Goal: Task Accomplishment & Management: Complete application form

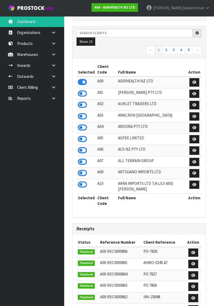
scroll to position [450, 142]
click at [92, 32] on input "text" at bounding box center [134, 33] width 116 height 8
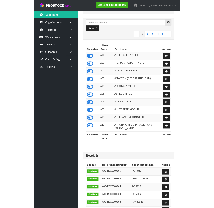
scroll to position [80, 0]
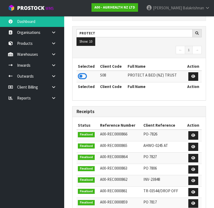
type input "PROTECT"
click at [83, 76] on icon at bounding box center [82, 76] width 9 height 8
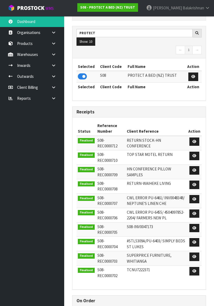
scroll to position [473, 142]
click at [52, 52] on icon at bounding box center [53, 54] width 5 height 4
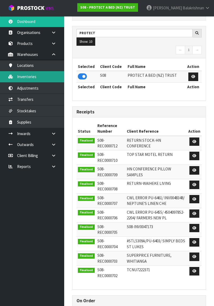
click at [24, 76] on link "Inventories" at bounding box center [32, 76] width 64 height 11
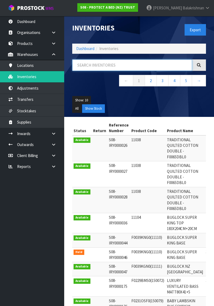
click at [85, 63] on input "text" at bounding box center [132, 64] width 120 height 11
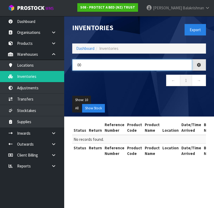
type input "0"
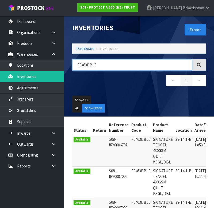
type input "F0463DBL0"
click at [177, 100] on ul "Show: 10 5 10 25 50" at bounding box center [139, 100] width 134 height 9
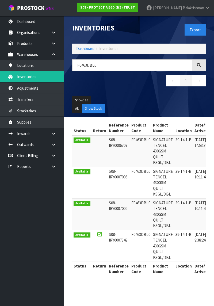
click at [199, 67] on icon at bounding box center [198, 65] width 5 height 5
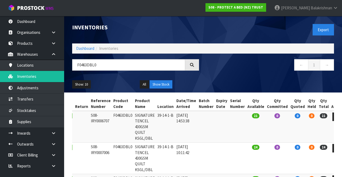
scroll to position [4, 0]
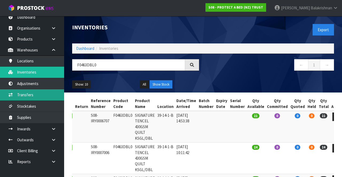
click at [35, 96] on link "Transfers" at bounding box center [32, 94] width 64 height 11
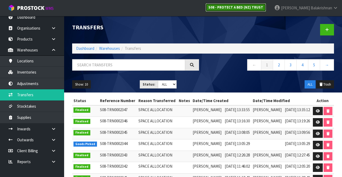
click at [213, 4] on link "S08 - PROTECT A BED (NZ) TRUST" at bounding box center [235, 7] width 61 height 9
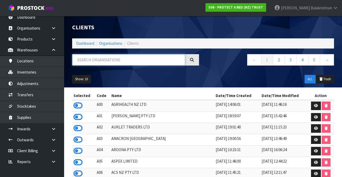
click at [116, 62] on input "text" at bounding box center [128, 59] width 113 height 11
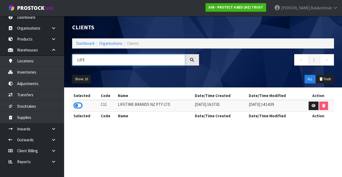
type input "LIFE"
click at [80, 105] on icon at bounding box center [77, 106] width 9 height 8
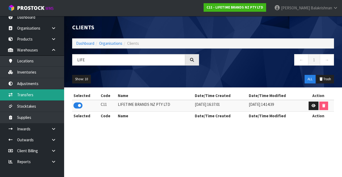
click at [27, 94] on link "Transfers" at bounding box center [32, 94] width 64 height 11
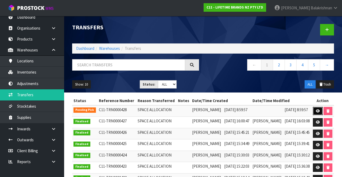
click at [213, 114] on link at bounding box center [318, 111] width 10 height 9
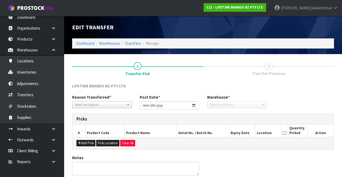
type input "[DATE]"
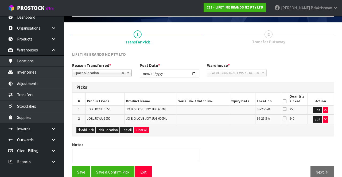
scroll to position [32, 0]
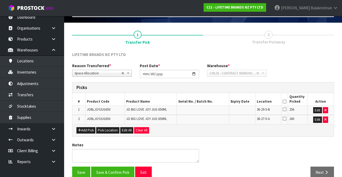
click at [213, 102] on icon at bounding box center [285, 102] width 4 height 0
click at [113, 174] on button "Save & Confirm Pick" at bounding box center [112, 172] width 43 height 11
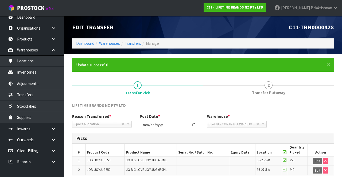
scroll to position [47, 0]
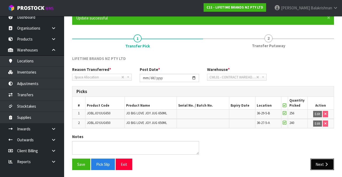
click at [213, 163] on icon "button" at bounding box center [326, 165] width 5 height 4
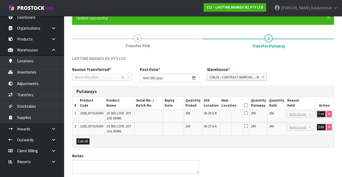
click at [213, 113] on button "Edit" at bounding box center [321, 114] width 9 height 6
click at [213, 114] on input "text" at bounding box center [227, 114] width 13 height 7
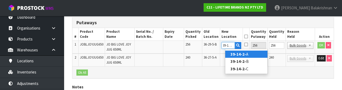
scroll to position [0, 3]
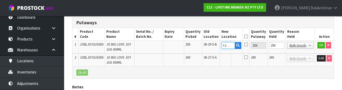
type input "39-14-2-B"
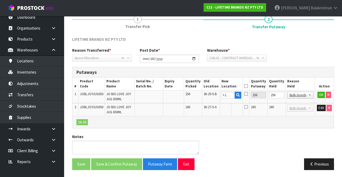
scroll to position [0, 0]
click at [213, 94] on button "OK" at bounding box center [320, 95] width 7 height 6
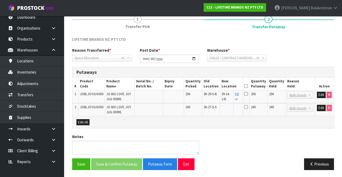
click at [213, 94] on link "Fill" at bounding box center [237, 96] width 4 height 9
click at [213, 86] on icon at bounding box center [246, 86] width 4 height 0
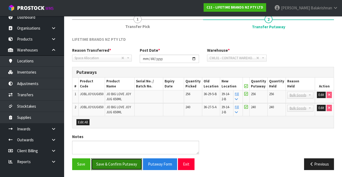
click at [122, 159] on button "Save & Confirm Putaway" at bounding box center [116, 164] width 51 height 11
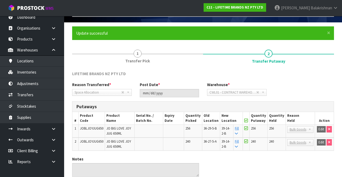
scroll to position [32, 0]
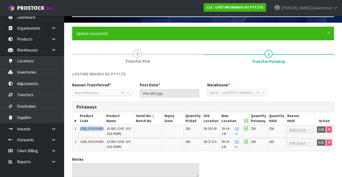
copy span "JOBLJOYJUG650"
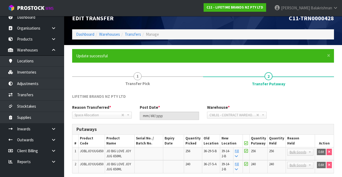
scroll to position [8, 0]
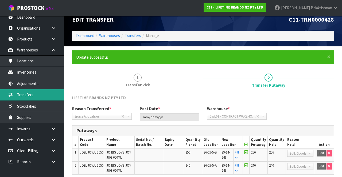
click at [32, 93] on link "Transfers" at bounding box center [32, 94] width 64 height 11
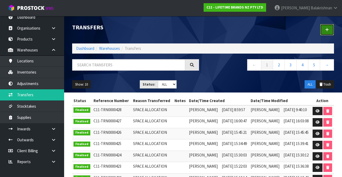
click at [213, 30] on icon at bounding box center [327, 30] width 4 height 4
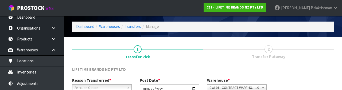
scroll to position [64, 0]
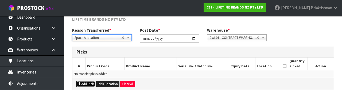
click at [88, 83] on button "Add Pick" at bounding box center [85, 84] width 19 height 6
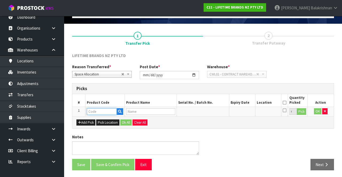
click at [103, 110] on input "text" at bounding box center [102, 111] width 30 height 7
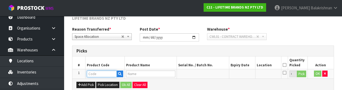
scroll to position [93, 0]
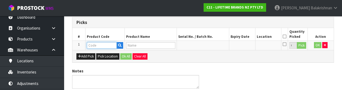
type input "JOBLJOYJUG650"
type input "JO BIG LOVE JOY JUG 650ML"
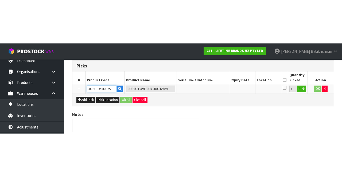
scroll to position [30, 0]
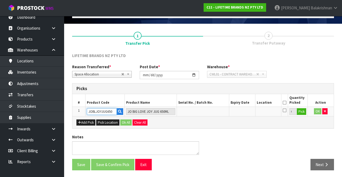
type input "JOBLJOYJUG650"
click at [213, 111] on button "Pick" at bounding box center [301, 111] width 9 height 7
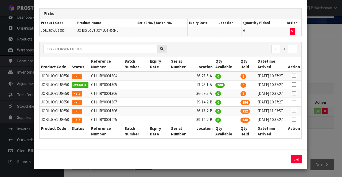
scroll to position [55, 0]
click at [213, 102] on icon at bounding box center [294, 102] width 4 height 0
click at [213, 160] on button "Assign Pick" at bounding box center [278, 159] width 22 height 8
type input "256"
click at [213, 160] on button "Exit" at bounding box center [296, 159] width 11 height 8
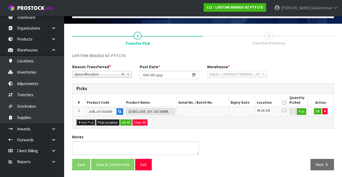
click at [81, 123] on button "Add Pick" at bounding box center [85, 123] width 19 height 6
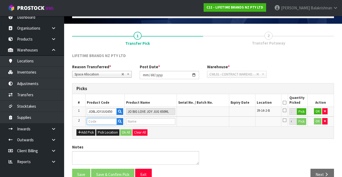
click at [100, 120] on input "text" at bounding box center [102, 121] width 30 height 7
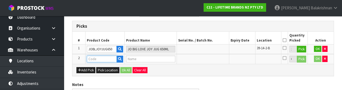
scroll to position [103, 0]
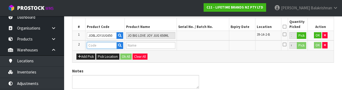
paste input "JOBLJOYJUG650"
type input "JOBLJOYJUG650"
type input "JO BIG LOVE JOY JUG 650ML"
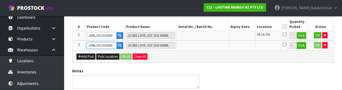
type input "JOBLJOYJUG650"
click at [213, 47] on button "Pick" at bounding box center [301, 45] width 9 height 7
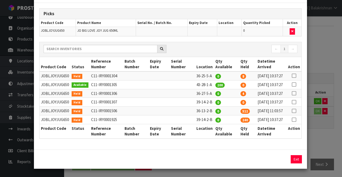
scroll to position [45, 0]
click at [213, 120] on icon at bounding box center [294, 120] width 4 height 0
click at [213, 164] on input "240" at bounding box center [254, 159] width 25 height 8
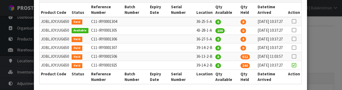
scroll to position [142, 0]
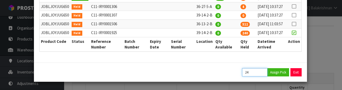
type input "2"
type input "112"
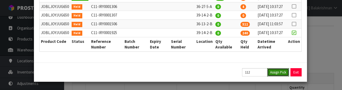
click at [213, 72] on button "Assign Pick" at bounding box center [278, 72] width 22 height 8
type input "112"
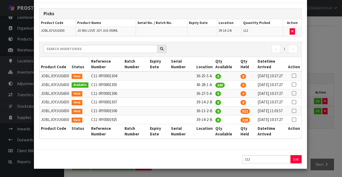
scroll to position [55, 0]
click at [213, 158] on button "Exit" at bounding box center [296, 159] width 11 height 8
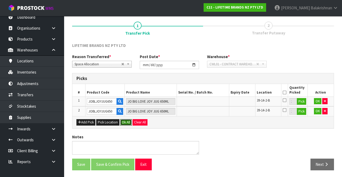
click at [123, 120] on button "Ok All" at bounding box center [125, 122] width 11 height 6
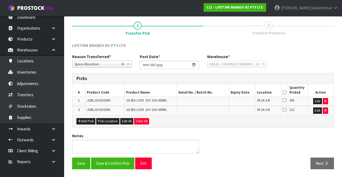
scroll to position [39, 0]
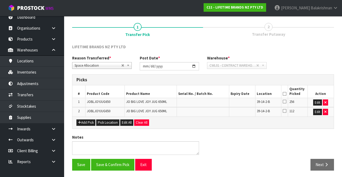
click at [213, 94] on icon at bounding box center [285, 94] width 4 height 0
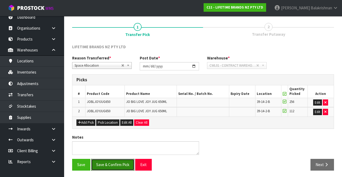
click at [115, 166] on button "Save & Confirm Pick" at bounding box center [112, 164] width 43 height 11
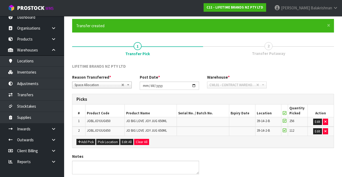
scroll to position [0, 0]
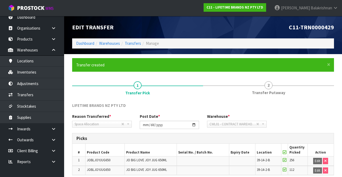
scroll to position [47, 0]
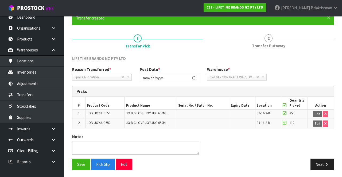
click at [213, 46] on span "Transfer Putaway" at bounding box center [268, 46] width 33 height 6
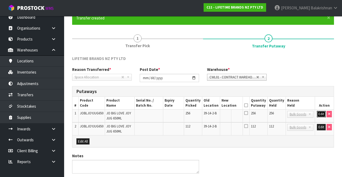
click at [213, 115] on button "Edit" at bounding box center [321, 114] width 9 height 6
click at [213, 113] on input "text" at bounding box center [227, 114] width 13 height 7
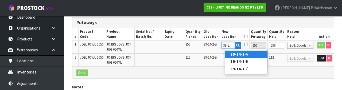
scroll to position [0, 1]
type input "39-14-1-B"
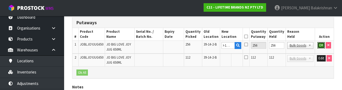
click at [213, 47] on button "OK" at bounding box center [320, 45] width 7 height 6
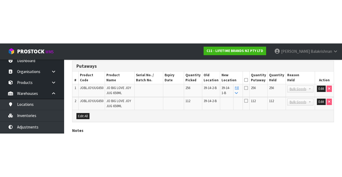
scroll to position [66, 0]
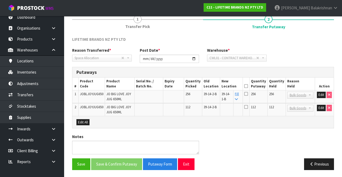
click at [213, 95] on link "Fill" at bounding box center [237, 96] width 4 height 9
click at [213, 86] on icon at bounding box center [246, 86] width 4 height 0
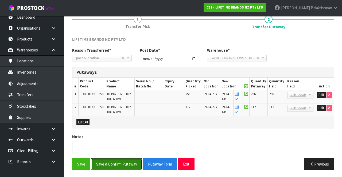
click at [116, 164] on button "Save & Confirm Putaway" at bounding box center [116, 164] width 51 height 11
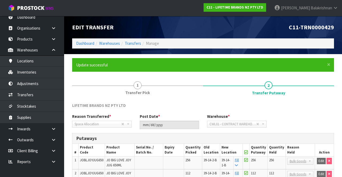
scroll to position [54, 0]
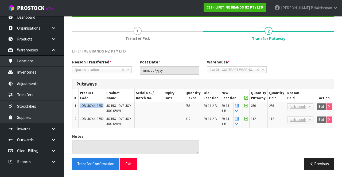
copy span "JOBLJOYJUG650"
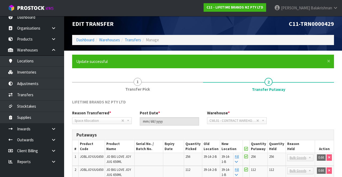
scroll to position [0, 0]
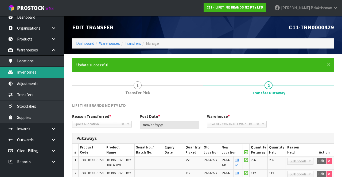
click at [33, 72] on link "Inventories" at bounding box center [32, 72] width 64 height 11
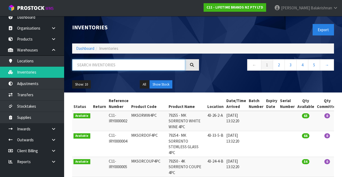
click at [119, 63] on input "text" at bounding box center [128, 64] width 113 height 11
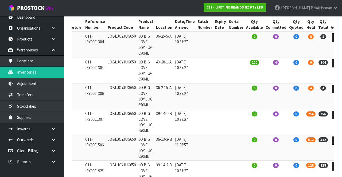
scroll to position [77, 0]
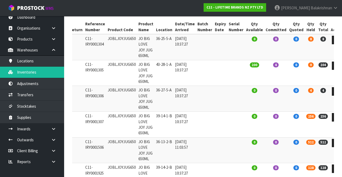
type input "JOBLJOYJUG650"
copy td "JOBLJOYJUG650"
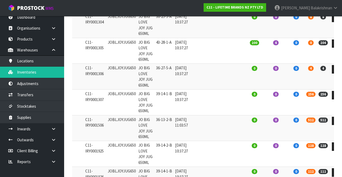
scroll to position [99, 0]
click at [175, 90] on td "[DATE] 10:37:27" at bounding box center [185, 77] width 22 height 26
copy td "JOBLJOYJUG650"
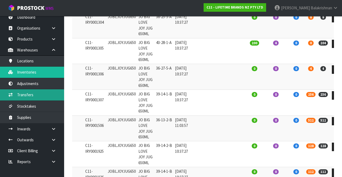
click at [35, 97] on link "Transfers" at bounding box center [32, 94] width 64 height 11
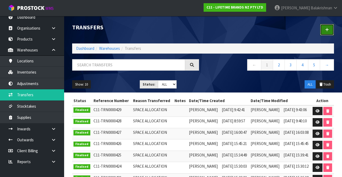
click at [213, 32] on link at bounding box center [327, 29] width 14 height 11
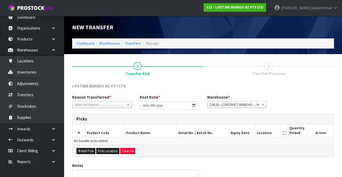
click at [103, 103] on span "Select an Option" at bounding box center [100, 105] width 50 height 6
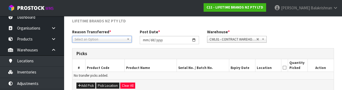
scroll to position [64, 0]
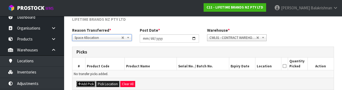
click at [88, 83] on button "Add Pick" at bounding box center [85, 84] width 19 height 6
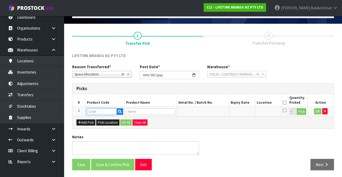
click at [102, 109] on input "text" at bounding box center [102, 111] width 30 height 7
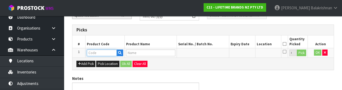
scroll to position [93, 0]
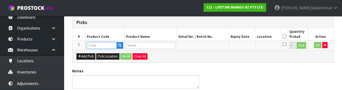
type input "JOBLJOYJUG650"
type input "JO BIG LOVE JOY JUG 650ML"
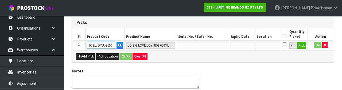
type input "JOBLJOYJUG650"
click at [213, 45] on button "Pick" at bounding box center [301, 45] width 9 height 7
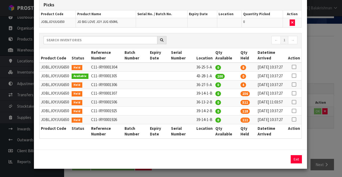
scroll to position [34, 0]
click at [213, 89] on td at bounding box center [294, 84] width 15 height 9
click at [213, 85] on icon at bounding box center [294, 85] width 4 height 0
copy td "36-25-5-A"
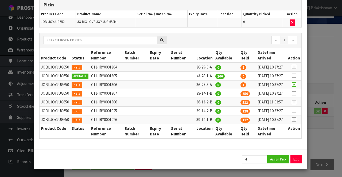
scroll to position [69, 0]
click at [213, 161] on button "Assign Pick" at bounding box center [278, 159] width 22 height 8
type input "4"
click at [213, 157] on button "Exit" at bounding box center [296, 159] width 11 height 8
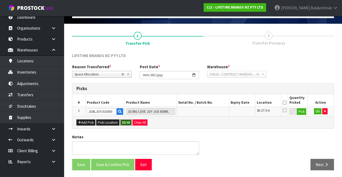
click at [126, 122] on button "Ok All" at bounding box center [125, 123] width 11 height 6
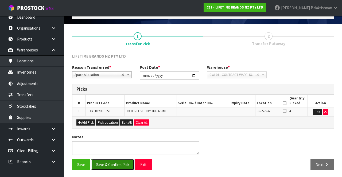
click at [119, 165] on button "Save & Confirm Pick" at bounding box center [112, 164] width 43 height 11
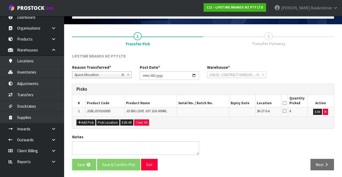
scroll to position [0, 0]
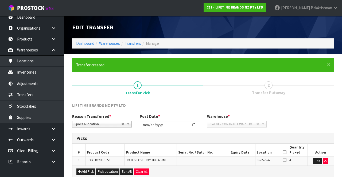
click at [213, 109] on div "LIFETIME BRANDS NZ PTY LTD" at bounding box center [203, 108] width 270 height 11
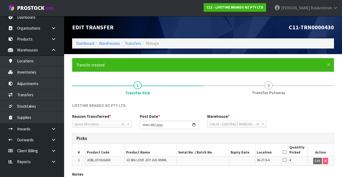
scroll to position [38, 0]
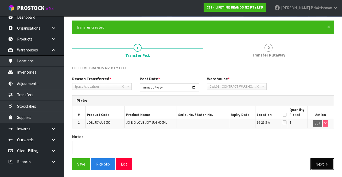
click at [213, 159] on button "Next" at bounding box center [322, 164] width 24 height 11
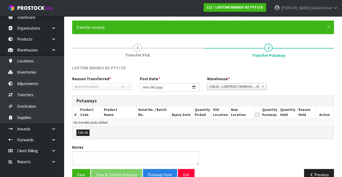
scroll to position [48, 0]
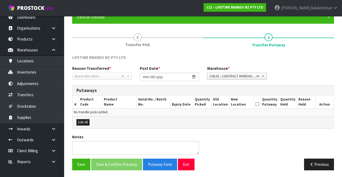
click at [134, 38] on span "1" at bounding box center [138, 37] width 8 height 8
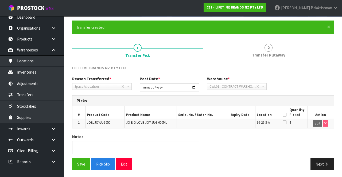
click at [213, 115] on icon at bounding box center [285, 115] width 4 height 0
click at [75, 161] on button "Save" at bounding box center [81, 164] width 18 height 11
click at [213, 162] on icon "button" at bounding box center [326, 164] width 5 height 4
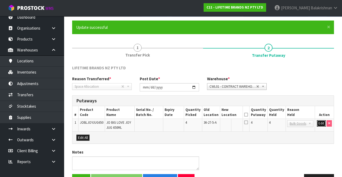
click at [213, 124] on button "Edit" at bounding box center [321, 123] width 9 height 6
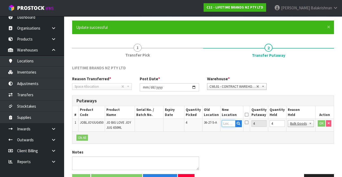
click at [213, 124] on input "text" at bounding box center [229, 123] width 14 height 7
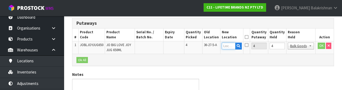
scroll to position [113, 0]
type input "36-25-5-A"
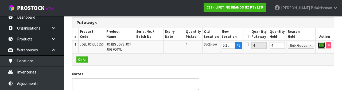
click at [213, 46] on button "OK" at bounding box center [321, 45] width 7 height 6
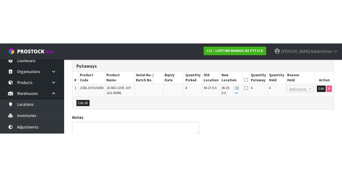
scroll to position [53, 0]
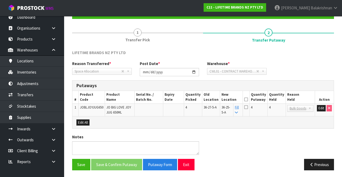
click at [213, 100] on icon at bounding box center [246, 100] width 4 height 0
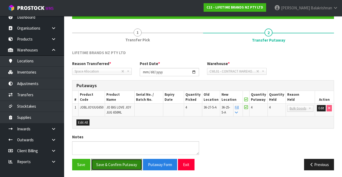
click at [122, 166] on button "Save & Confirm Putaway" at bounding box center [116, 164] width 51 height 11
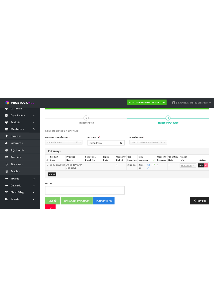
scroll to position [0, 0]
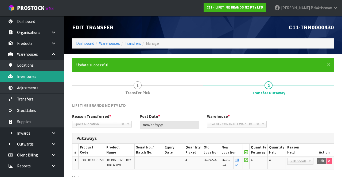
click at [14, 79] on link "Inventories" at bounding box center [32, 76] width 64 height 11
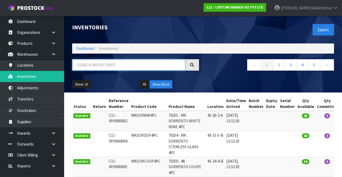
click at [96, 65] on input "text" at bounding box center [128, 64] width 113 height 11
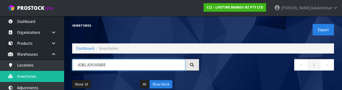
type input "JOBLJOYJUG650"
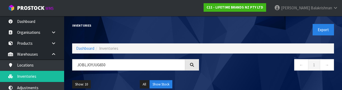
click at [213, 72] on nav "← 1 →" at bounding box center [270, 65] width 127 height 13
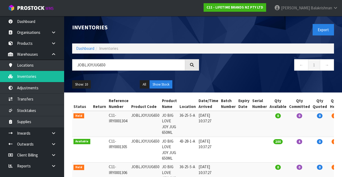
click at [190, 62] on div at bounding box center [192, 64] width 14 height 11
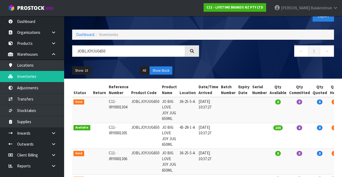
scroll to position [15, 0]
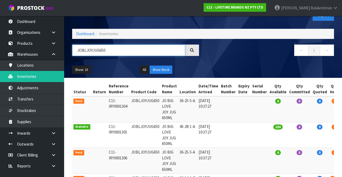
click at [184, 50] on input "JOBLJOYJUG650" at bounding box center [128, 50] width 113 height 11
click at [188, 50] on div at bounding box center [192, 50] width 14 height 11
click at [185, 50] on input "JOBLJOYJUG650" at bounding box center [128, 50] width 113 height 11
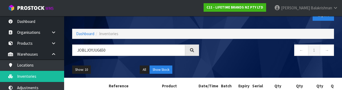
click at [213, 57] on nav "← 1 →" at bounding box center [270, 51] width 127 height 13
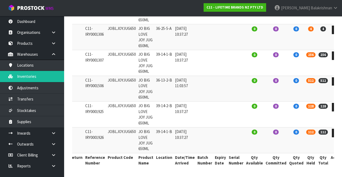
scroll to position [151, 0]
copy td "JOBLJOYJUG650"
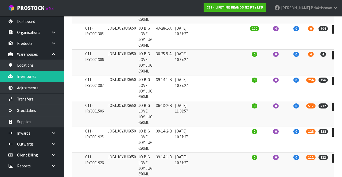
scroll to position [113, 0]
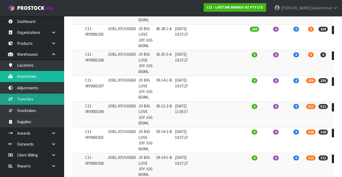
click at [21, 98] on link "Transfers" at bounding box center [32, 99] width 64 height 11
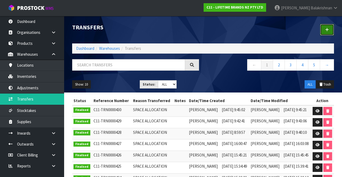
click at [213, 29] on link at bounding box center [327, 29] width 14 height 11
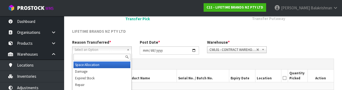
scroll to position [53, 0]
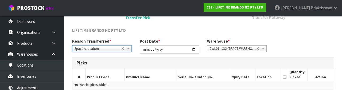
click at [213, 46] on div "Reason Transferred * Space Allocation Damage Expired Stock Repair QA Space Allo…" at bounding box center [203, 47] width 270 height 19
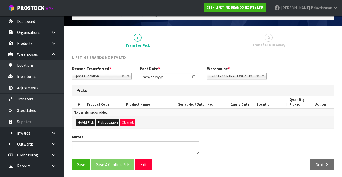
scroll to position [28, 0]
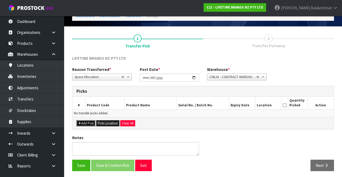
click at [81, 122] on icon "button" at bounding box center [79, 123] width 3 height 3
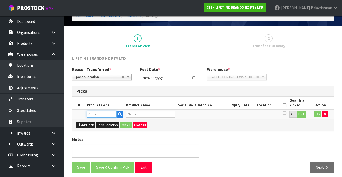
click at [98, 114] on input "text" at bounding box center [102, 114] width 30 height 7
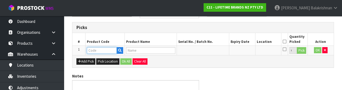
scroll to position [93, 0]
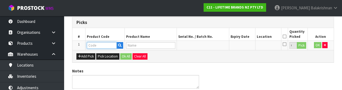
type input "JOBLJOYJUG650"
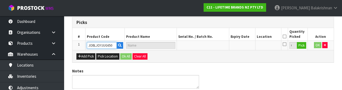
type input "JO BIG LOVE JOY JUG 650ML"
type input "JOBLJOYJUG650"
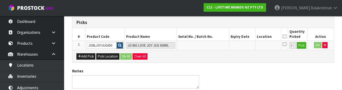
click at [120, 45] on icon "button" at bounding box center [119, 45] width 3 height 3
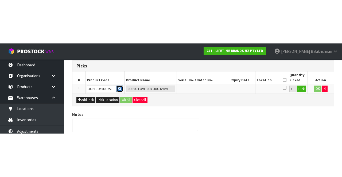
scroll to position [30, 0]
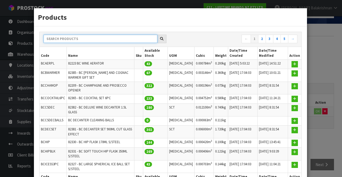
click at [76, 39] on input "text" at bounding box center [101, 39] width 114 height 8
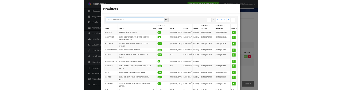
scroll to position [31, 0]
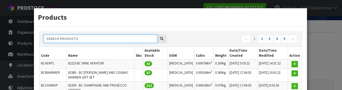
paste input "JOBLJOYJUG650"
type input "JOBLJOYJUG650"
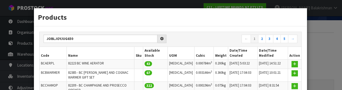
click at [161, 40] on icon at bounding box center [162, 39] width 4 height 4
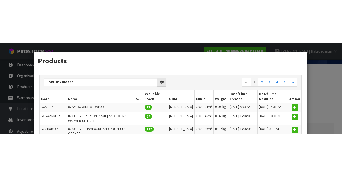
scroll to position [30, 0]
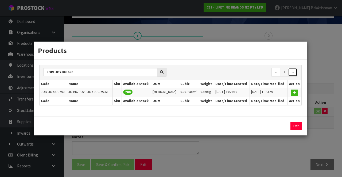
click at [213, 74] on link "→" at bounding box center [292, 72] width 9 height 9
click at [213, 73] on link "←" at bounding box center [275, 72] width 9 height 9
click at [213, 60] on div "Products JOBLJOYJUG650 ← 1 → Code Name Sku Available Stock UOM Cubic Weight Dat…" at bounding box center [171, 88] width 342 height 177
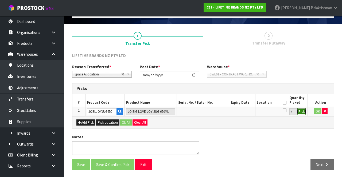
click at [213, 112] on button "Pick" at bounding box center [301, 111] width 9 height 7
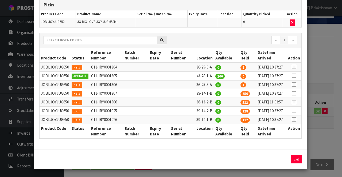
scroll to position [47, 0]
click at [213, 103] on icon at bounding box center [294, 102] width 4 height 0
click at [213, 76] on div "Pick Line Picks Product Code Product Name Serial No. / Batch No. Expiry Date Lo…" at bounding box center [171, 88] width 342 height 177
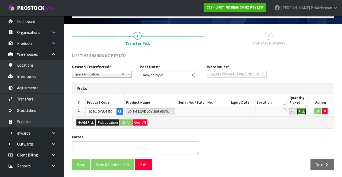
click at [213, 111] on button "Pick" at bounding box center [301, 111] width 9 height 7
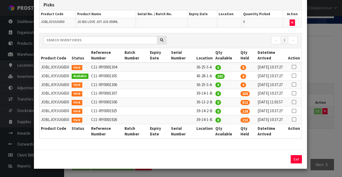
scroll to position [61, 0]
click at [213, 102] on icon at bounding box center [294, 102] width 4 height 0
click at [213, 164] on button "Assign Pick" at bounding box center [278, 159] width 22 height 8
type input "512"
click at [213, 71] on div "Pick Line Picks Product Code Product Name Serial No. / Batch No. Expiry Date Lo…" at bounding box center [171, 88] width 342 height 177
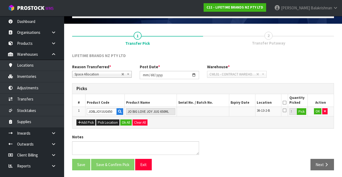
click at [213, 112] on icon at bounding box center [285, 110] width 4 height 4
click at [0, 0] on input "checkbox" at bounding box center [0, 0] width 0 height 0
click at [213, 113] on button "OK" at bounding box center [317, 111] width 7 height 6
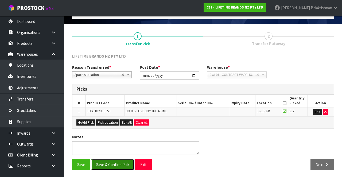
click at [104, 165] on button "Save & Confirm Pick" at bounding box center [112, 164] width 43 height 11
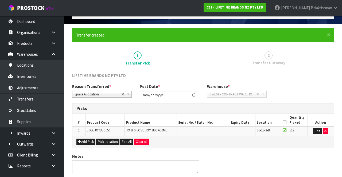
scroll to position [0, 0]
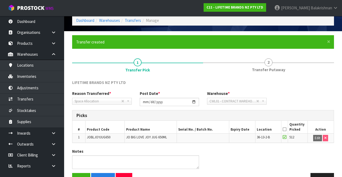
scroll to position [38, 0]
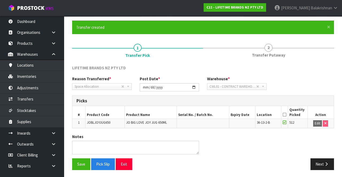
click at [213, 60] on link "2 Transfer Putaway" at bounding box center [268, 50] width 131 height 21
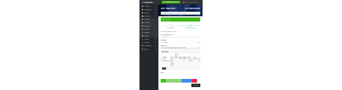
scroll to position [53, 0]
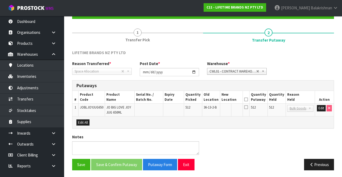
click at [213, 107] on icon at bounding box center [246, 107] width 4 height 4
click at [213, 107] on button "Edit" at bounding box center [321, 108] width 9 height 6
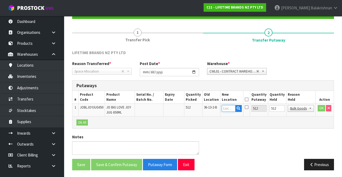
click at [213, 109] on input "text" at bounding box center [229, 108] width 14 height 7
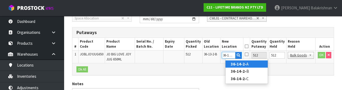
scroll to position [109, 0]
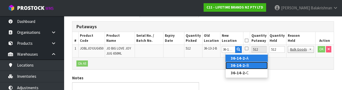
click at [213, 67] on link "36-14-2- B" at bounding box center [246, 65] width 42 height 7
type input "36-14-2-B"
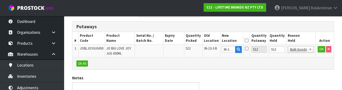
click at [213, 70] on div "LIFETIME BRANDS NZ PTY LTD Reason Transferred * Space Allocation Damage Expired…" at bounding box center [203, 53] width 262 height 125
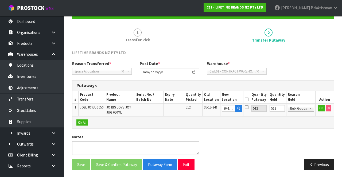
scroll to position [2, 0]
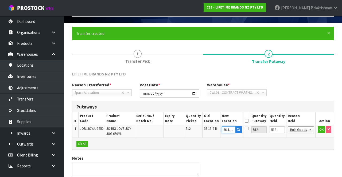
click at [213, 129] on input "36-14-2-B" at bounding box center [229, 130] width 14 height 7
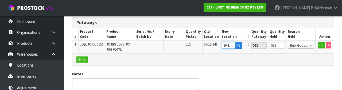
scroll to position [0, 3]
click at [213, 68] on div "LIFETIME BRANDS NZ PTY LTD Reason Transferred * Space Allocation Damage Expired…" at bounding box center [203, 49] width 262 height 125
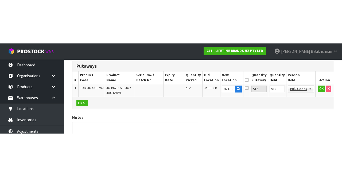
scroll to position [53, 0]
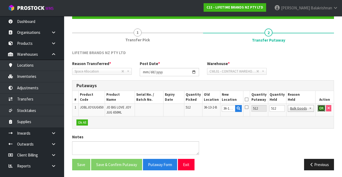
click at [213, 109] on button "OK" at bounding box center [321, 108] width 7 height 6
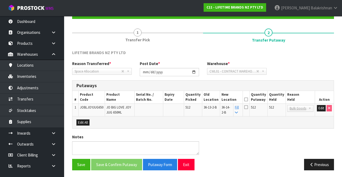
click at [213, 109] on icon at bounding box center [246, 107] width 4 height 4
click at [0, 0] on input "checkbox" at bounding box center [0, 0] width 0 height 0
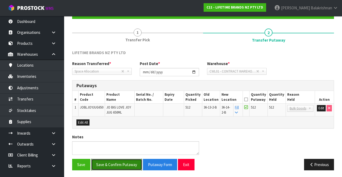
click at [105, 161] on button "Save & Confirm Putaway" at bounding box center [116, 164] width 51 height 11
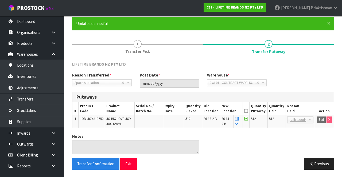
scroll to position [0, 0]
